Goal: Task Accomplishment & Management: Use online tool/utility

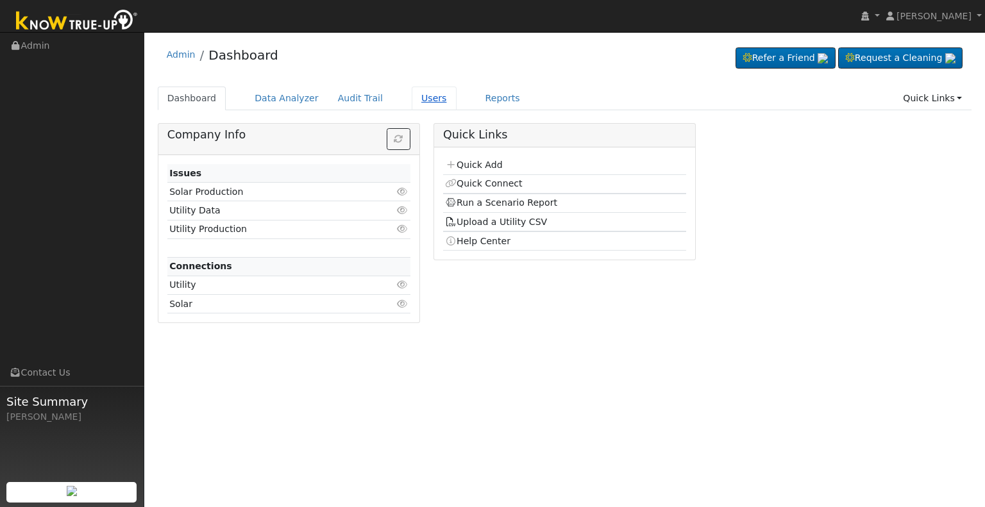
click at [412, 96] on link "Users" at bounding box center [434, 99] width 45 height 24
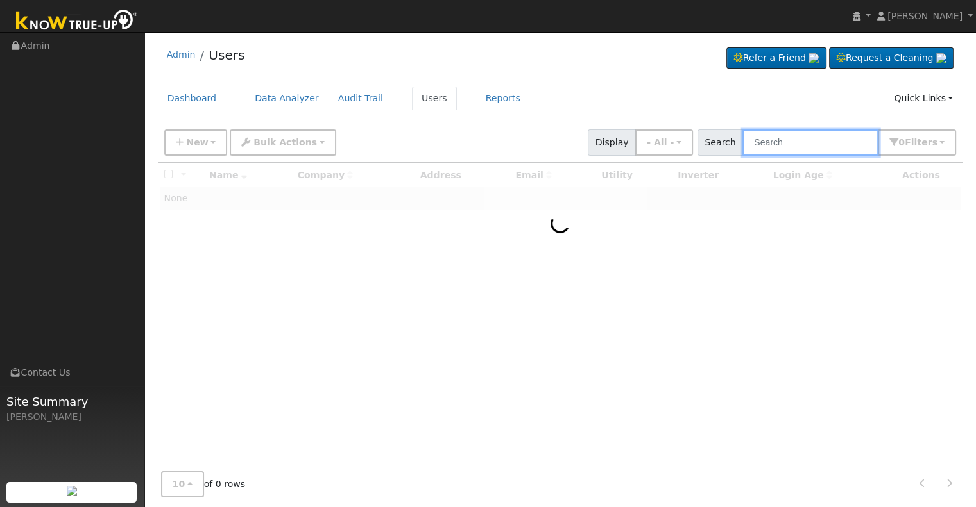
click at [789, 143] on input "text" at bounding box center [810, 143] width 136 height 26
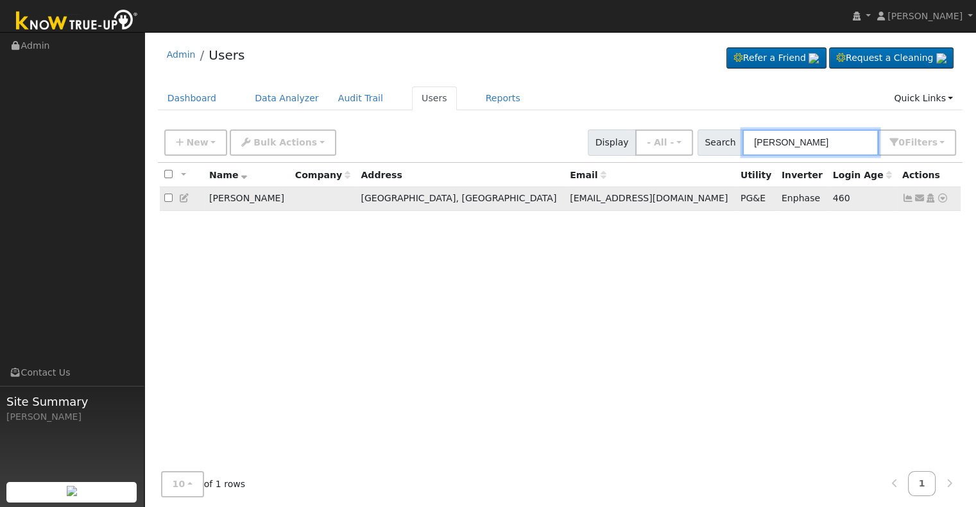
type input "laura bakker"
click at [906, 198] on icon at bounding box center [908, 198] width 12 height 9
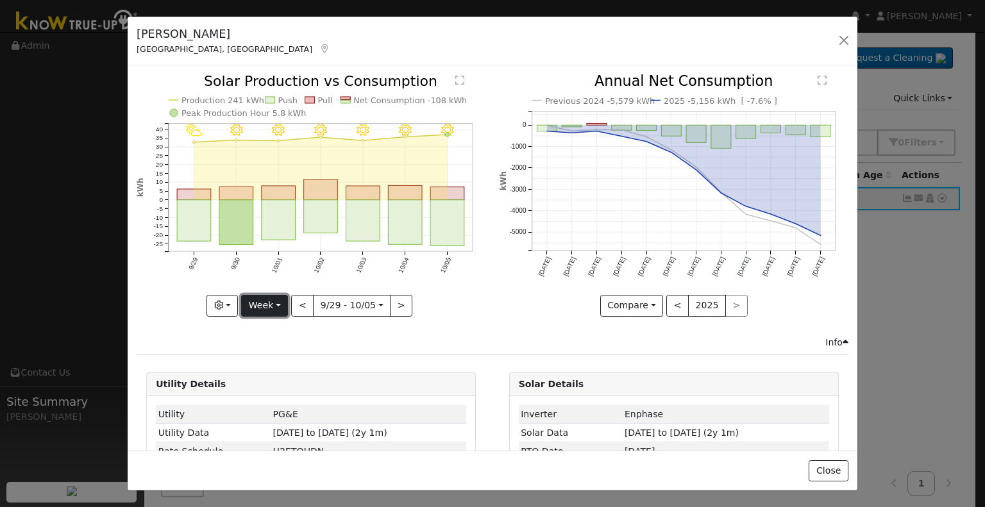
click at [278, 299] on button "Week" at bounding box center [264, 306] width 47 height 22
click at [270, 360] on link "Month" at bounding box center [286, 368] width 89 height 18
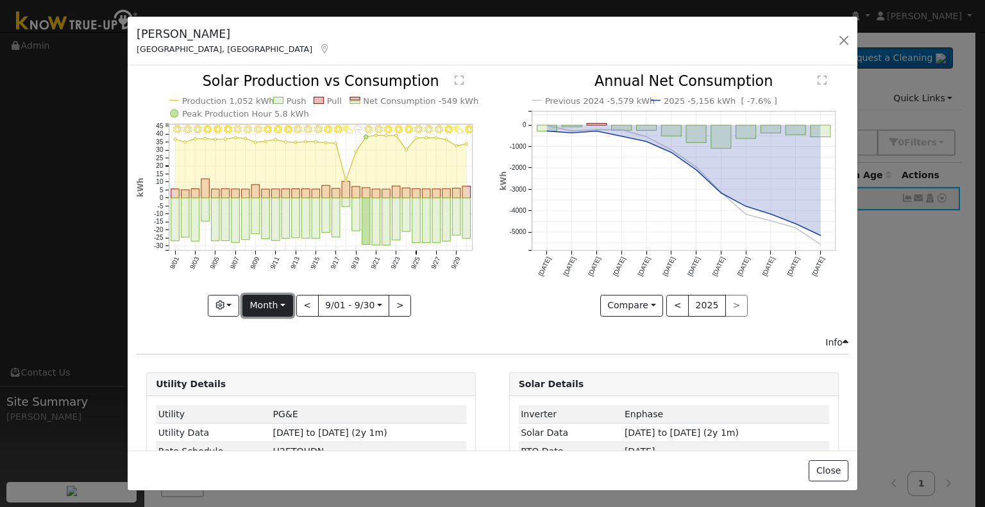
click at [283, 301] on button "Month" at bounding box center [267, 306] width 51 height 22
click at [273, 383] on link "Year" at bounding box center [287, 386] width 89 height 18
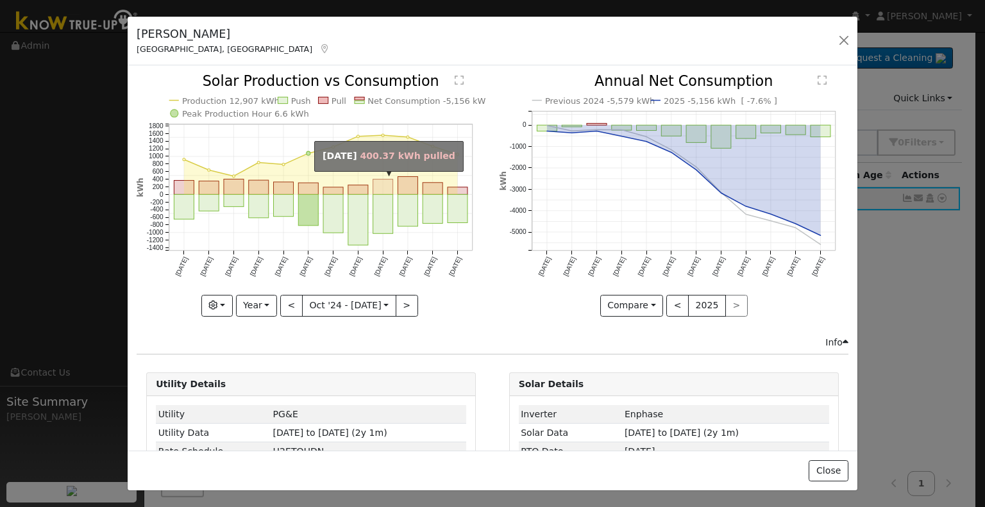
click at [380, 185] on rect "onclick=""" at bounding box center [383, 187] width 20 height 15
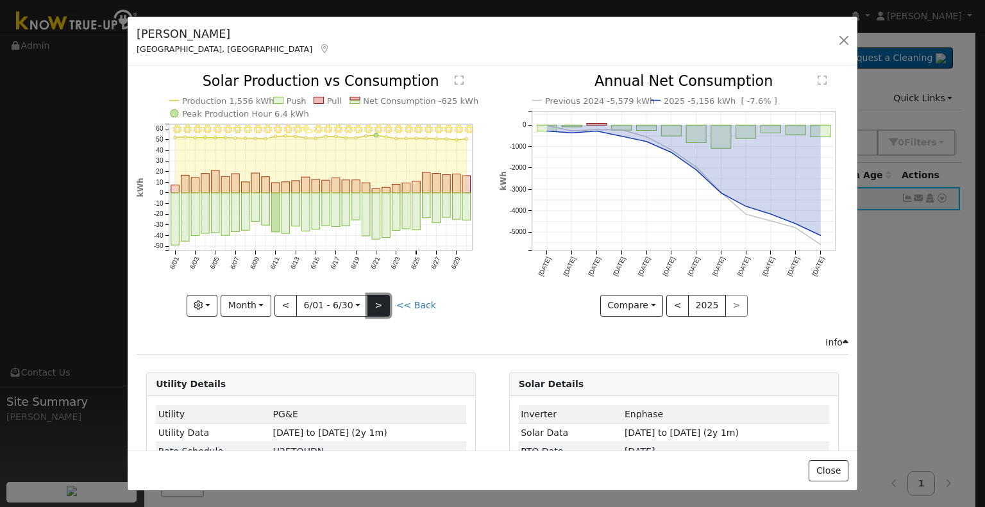
click at [379, 302] on button ">" at bounding box center [379, 306] width 22 height 22
type input "2025-07-01"
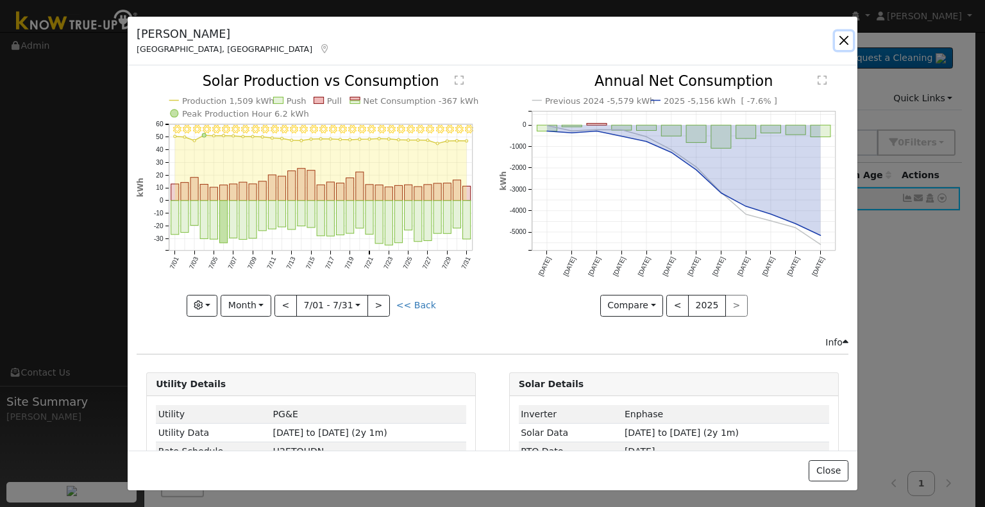
click at [842, 38] on button "button" at bounding box center [844, 40] width 18 height 18
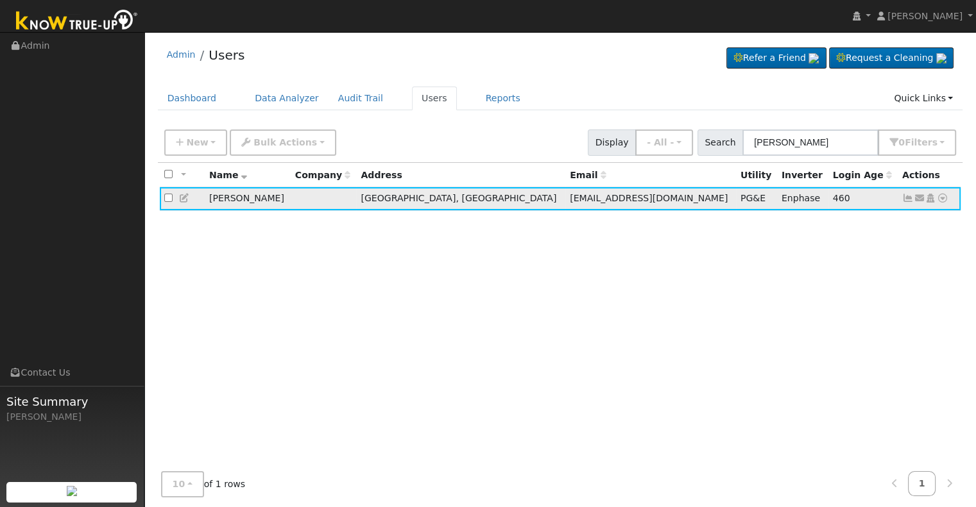
click at [942, 196] on icon at bounding box center [942, 198] width 12 height 9
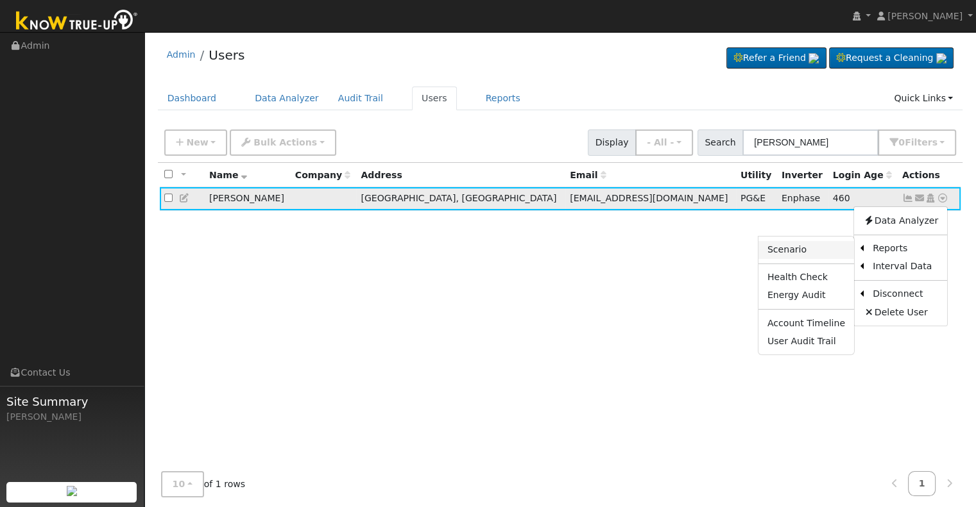
click at [797, 246] on link "Scenario" at bounding box center [806, 250] width 96 height 18
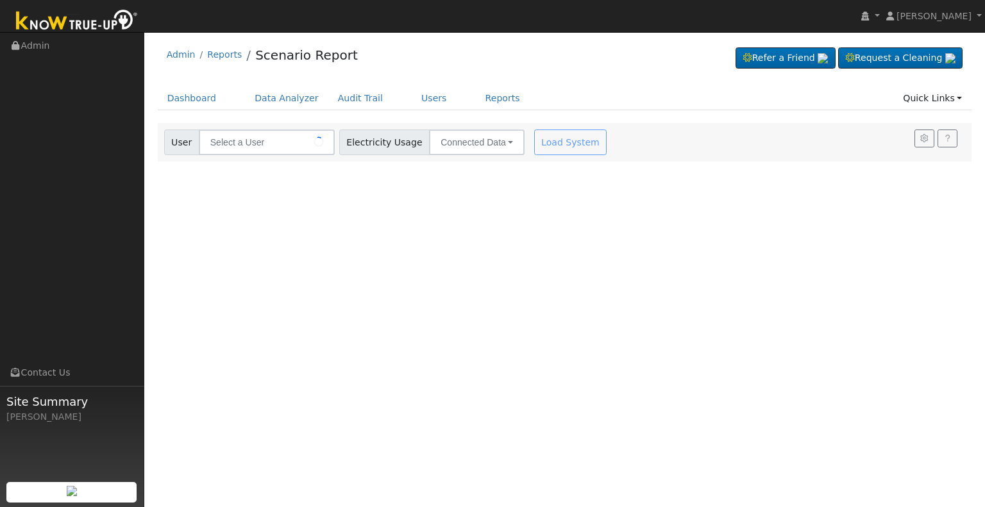
type input "[PERSON_NAME]"
